Goal: Use online tool/utility: Utilize a website feature to perform a specific function

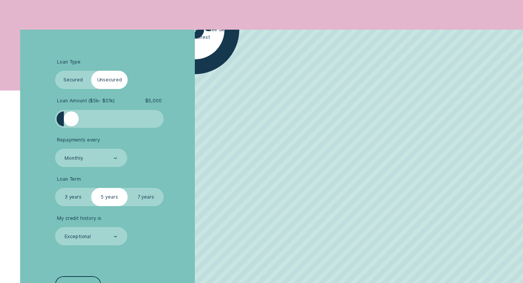
click at [71, 123] on div at bounding box center [71, 118] width 14 height 14
click at [127, 104] on label "Loan Amount ( $5k - $51k ) $ 5,000" at bounding box center [109, 101] width 109 height 6
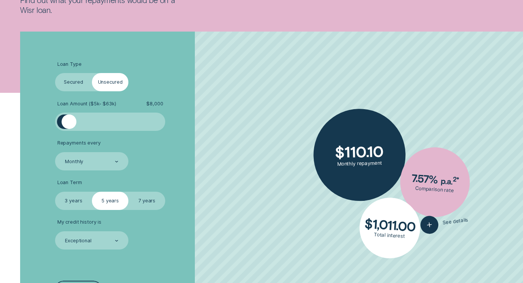
click at [69, 121] on div at bounding box center [69, 121] width 15 height 15
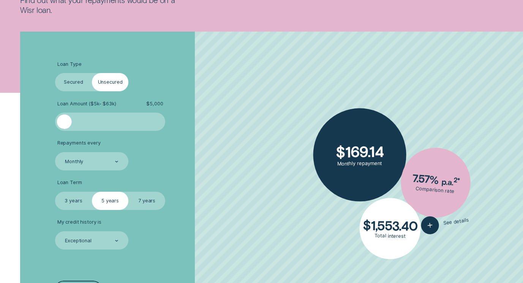
drag, startPoint x: 66, startPoint y: 125, endPoint x: 54, endPoint y: 125, distance: 11.8
click at [54, 125] on div "Loan Type Select Loan Type Secured Unsecured Loan Amount ( $5k - $63k ) $ 5,000…" at bounding box center [139, 180] width 175 height 296
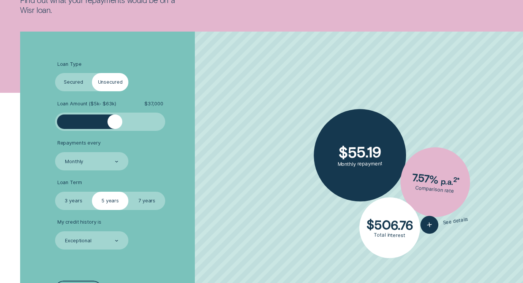
click at [114, 118] on div at bounding box center [110, 121] width 92 height 15
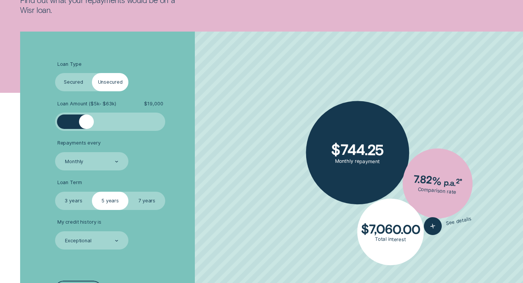
click at [87, 123] on div at bounding box center [110, 121] width 92 height 15
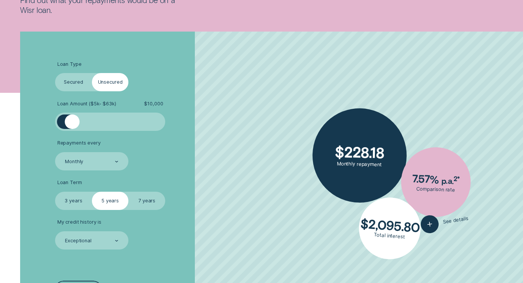
drag, startPoint x: 87, startPoint y: 122, endPoint x: 72, endPoint y: 124, distance: 15.0
click at [72, 124] on div at bounding box center [72, 121] width 15 height 15
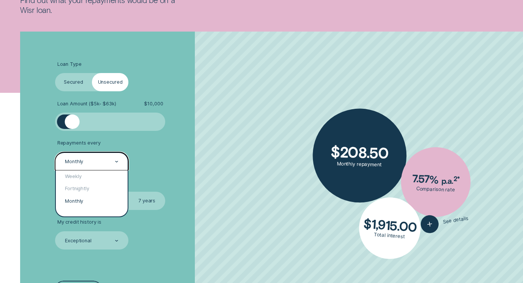
click at [118, 161] on icon at bounding box center [116, 162] width 3 height 2
click at [87, 187] on div "Fortnightly" at bounding box center [92, 188] width 72 height 12
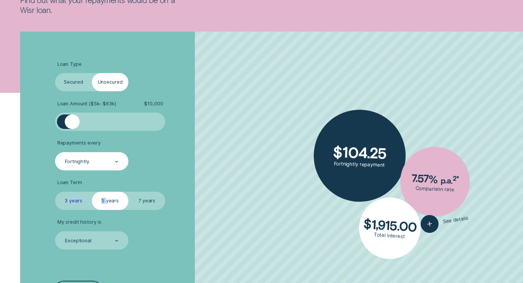
drag, startPoint x: 106, startPoint y: 201, endPoint x: 67, endPoint y: 200, distance: 38.8
click at [67, 200] on fieldset "Select Loan Term 3 years 5 years 7 years" at bounding box center [110, 200] width 110 height 18
click at [66, 200] on label "3 years" at bounding box center [73, 200] width 37 height 18
click at [55, 191] on input "3 years" at bounding box center [55, 191] width 0 height 0
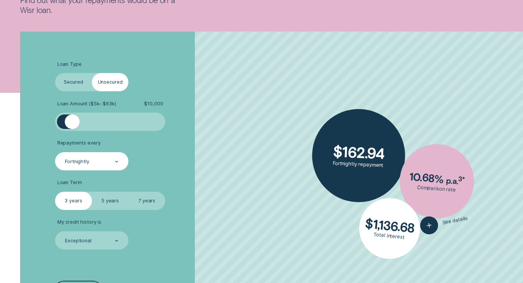
drag, startPoint x: 61, startPoint y: 202, endPoint x: 49, endPoint y: 204, distance: 11.8
click at [49, 204] on div "Loan Type Select Loan Type Secured Unsecured Loan Amount ( $5k - $63k ) $ 10,00…" at bounding box center [261, 180] width 489 height 296
click at [60, 200] on label "3 years" at bounding box center [73, 200] width 37 height 18
click at [55, 191] on input "3 years" at bounding box center [55, 191] width 0 height 0
click at [60, 200] on label "3 years" at bounding box center [73, 200] width 37 height 18
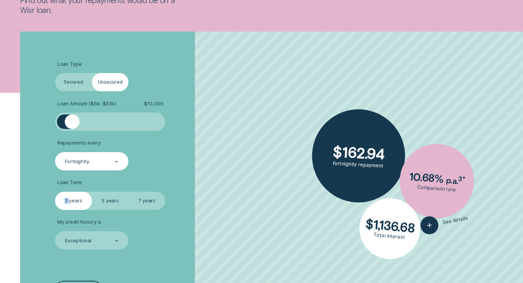
click at [55, 191] on input "3 years" at bounding box center [55, 191] width 0 height 0
click at [60, 200] on label "3 years" at bounding box center [73, 200] width 37 height 18
click at [55, 191] on input "3 years" at bounding box center [55, 191] width 0 height 0
click at [68, 201] on label "3 years" at bounding box center [73, 200] width 37 height 18
click at [55, 191] on input "3 years" at bounding box center [55, 191] width 0 height 0
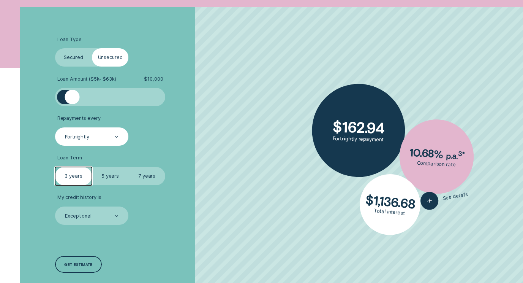
scroll to position [190, 0]
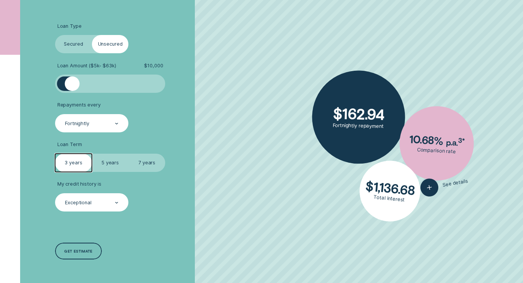
click at [118, 204] on div at bounding box center [116, 202] width 3 height 17
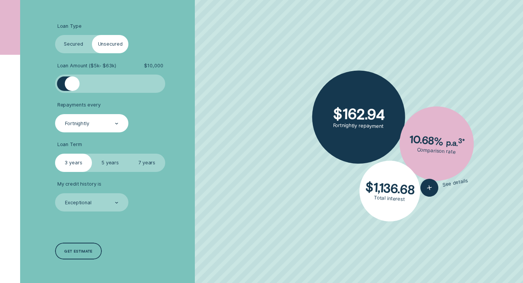
click at [187, 241] on div "Loan Type Select Loan Type Secured Unsecured Loan Amount ( $5k - $63k ) $ 10,00…" at bounding box center [139, 142] width 175 height 296
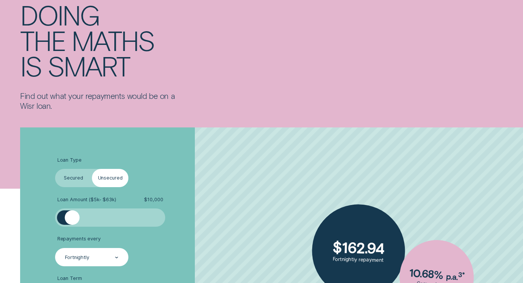
scroll to position [0, 0]
